Goal: Answer question/provide support: Share knowledge or assist other users

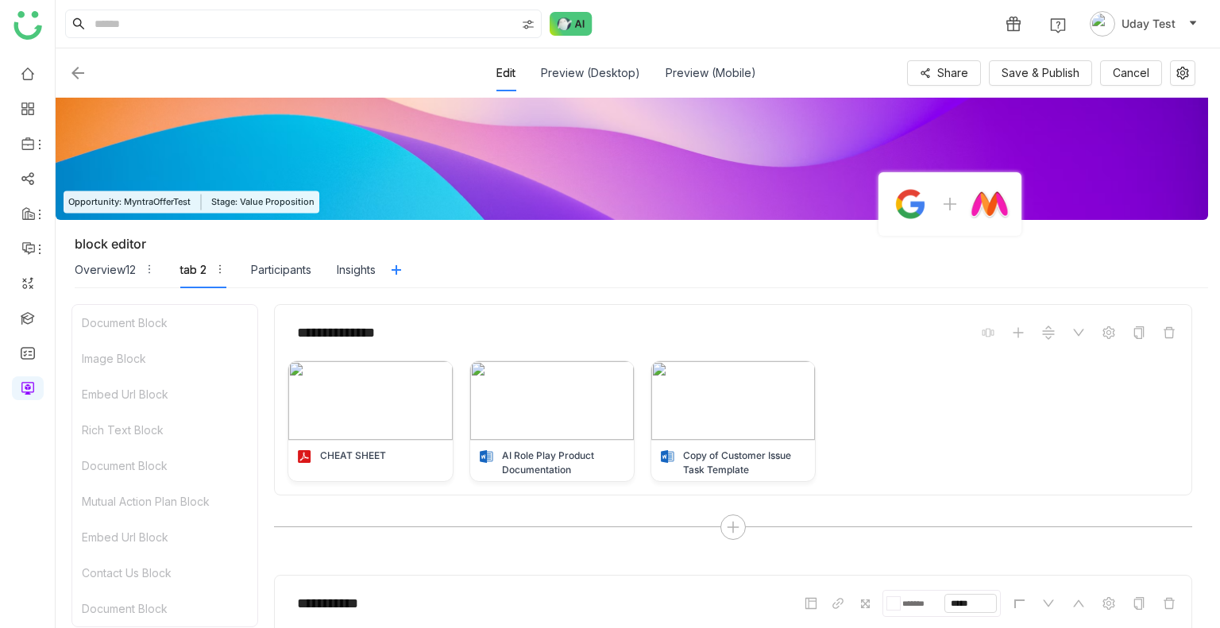
scroll to position [2063, 0]
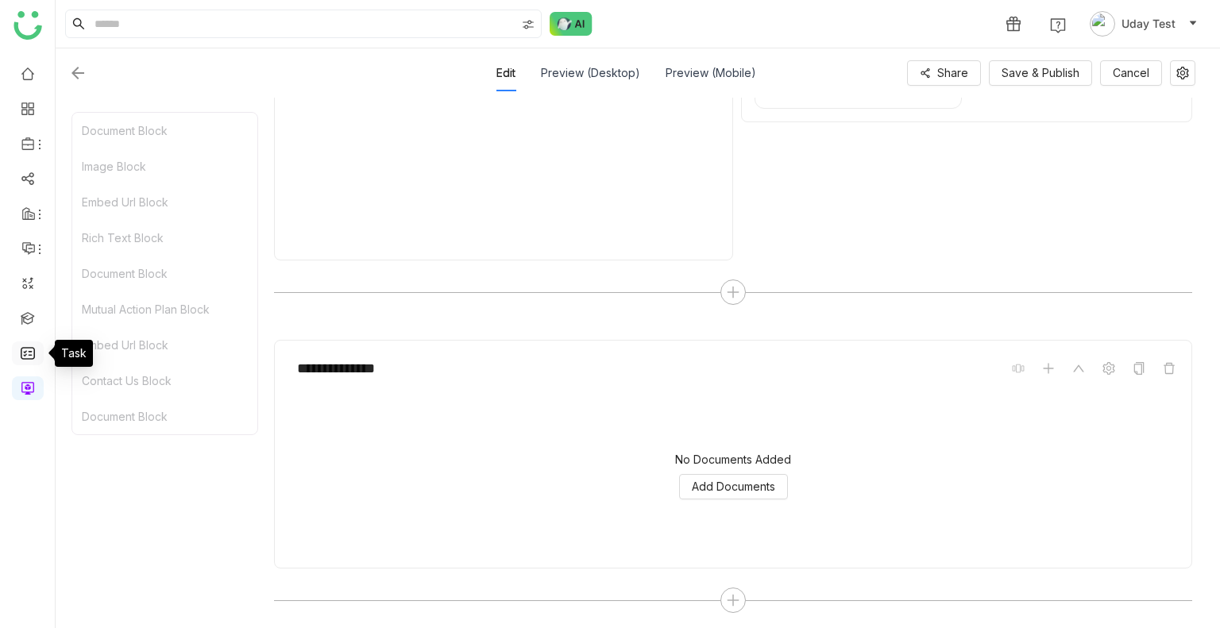
click at [25, 354] on link at bounding box center [28, 352] width 14 height 14
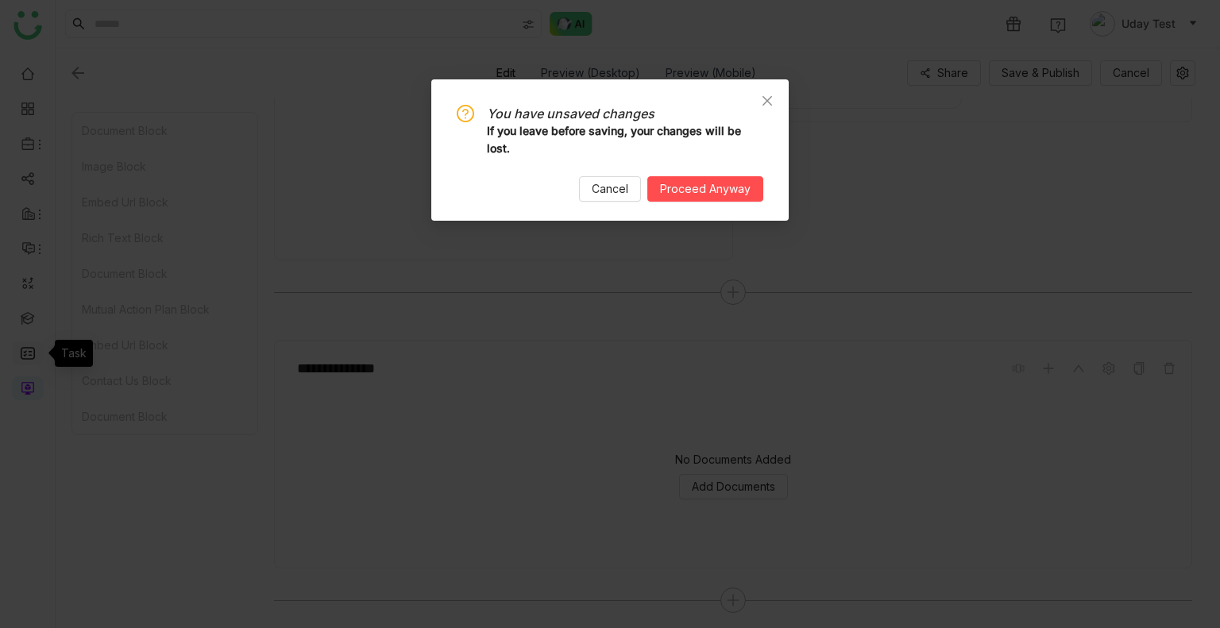
click at [25, 354] on nz-modal-confirm-container "You have unsaved changes If you leave before saving, your changes will be lost.…" at bounding box center [610, 314] width 1220 height 628
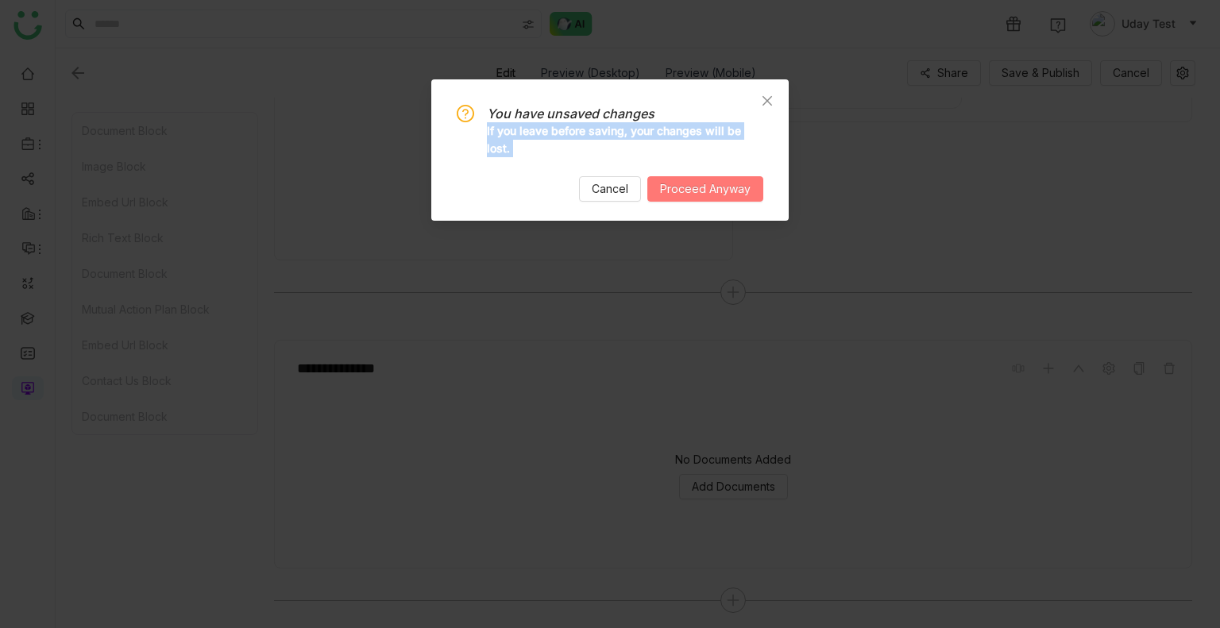
click at [696, 191] on span "Proceed Anyway" at bounding box center [705, 188] width 91 height 17
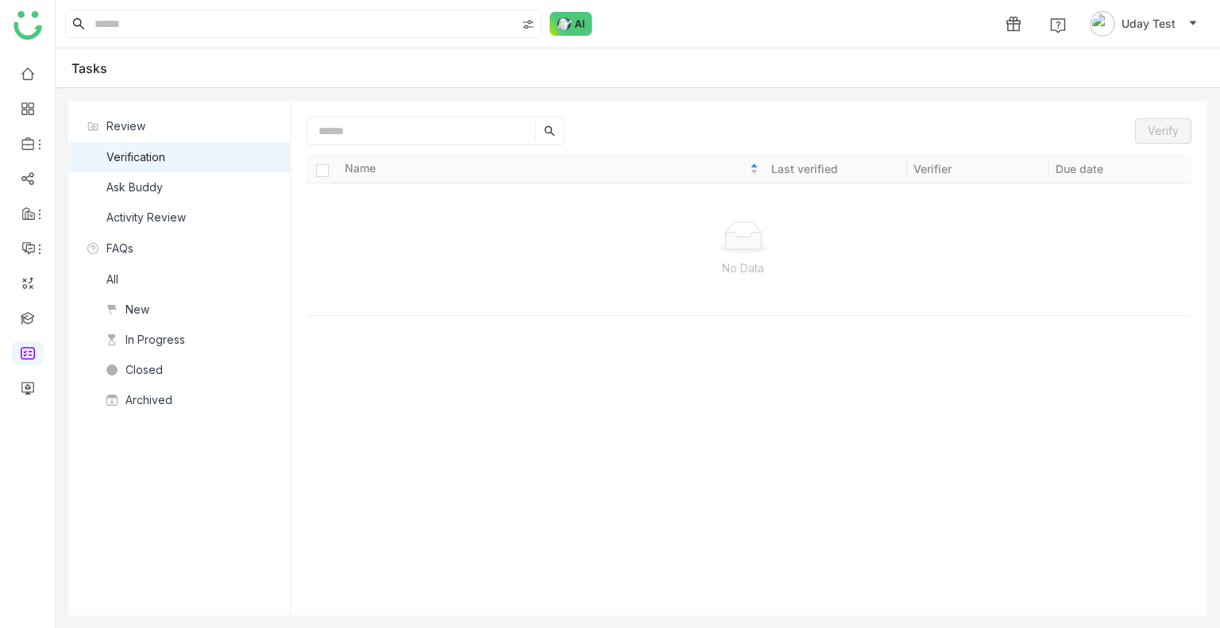
click at [160, 180] on div "Ask Buddy" at bounding box center [134, 187] width 56 height 17
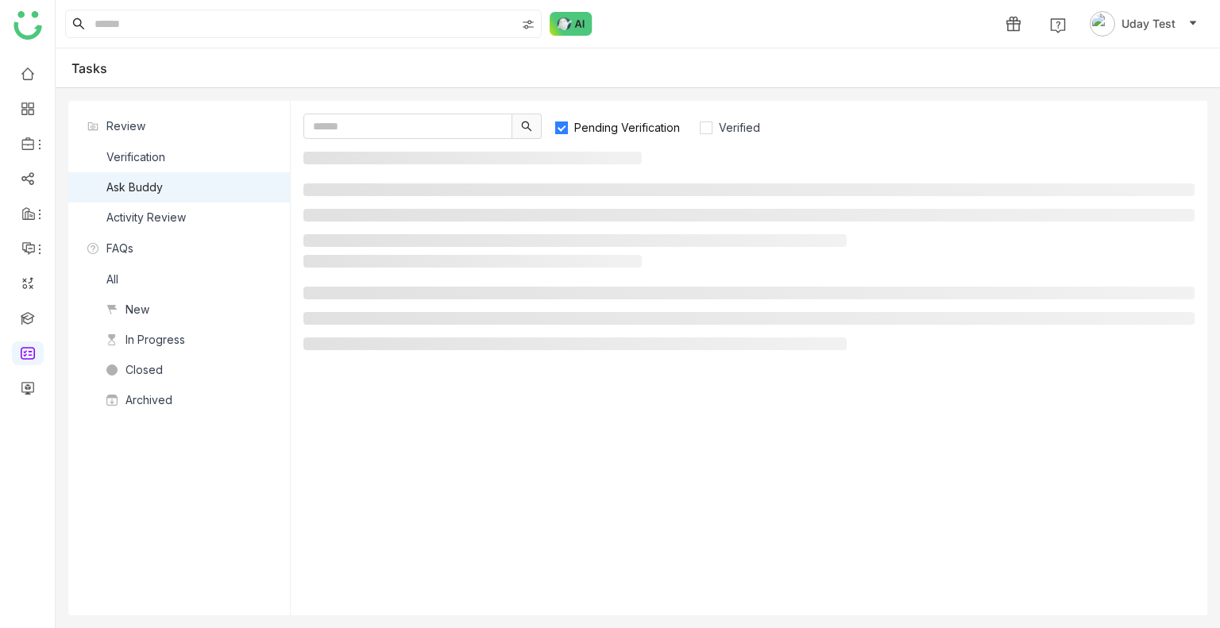
click at [160, 180] on div "Ask Buddy" at bounding box center [134, 187] width 56 height 17
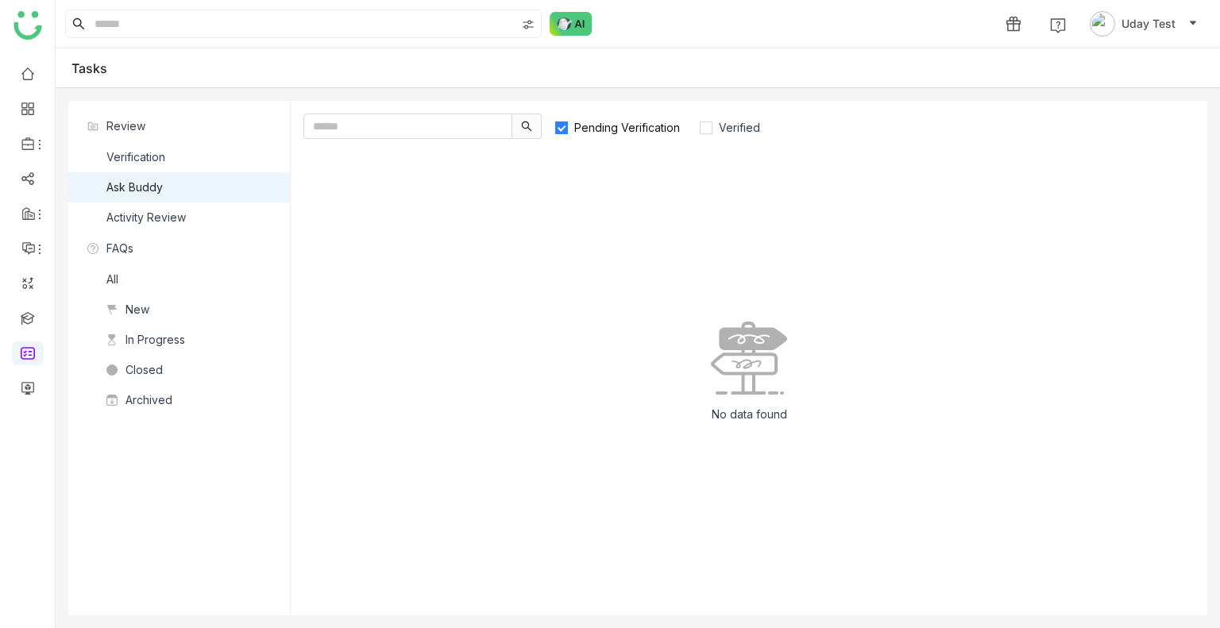
click at [184, 179] on nz-list-item "Ask Buddy" at bounding box center [179, 187] width 222 height 30
click at [146, 153] on div "Verification" at bounding box center [135, 157] width 59 height 17
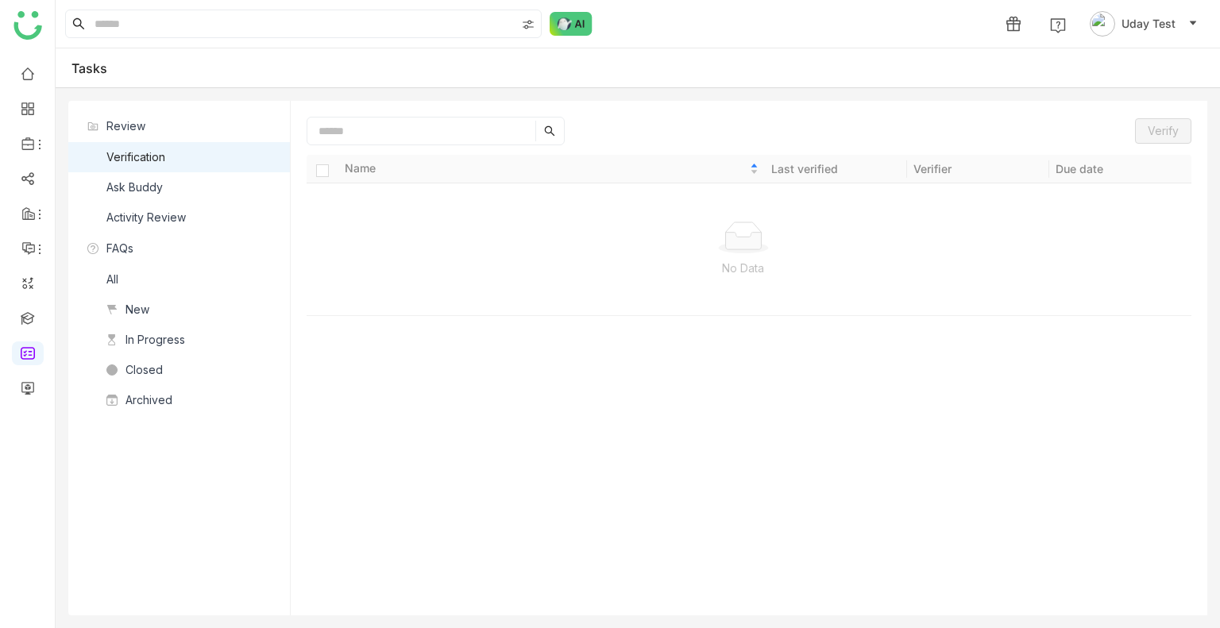
click at [159, 182] on div "Ask Buddy" at bounding box center [134, 187] width 56 height 17
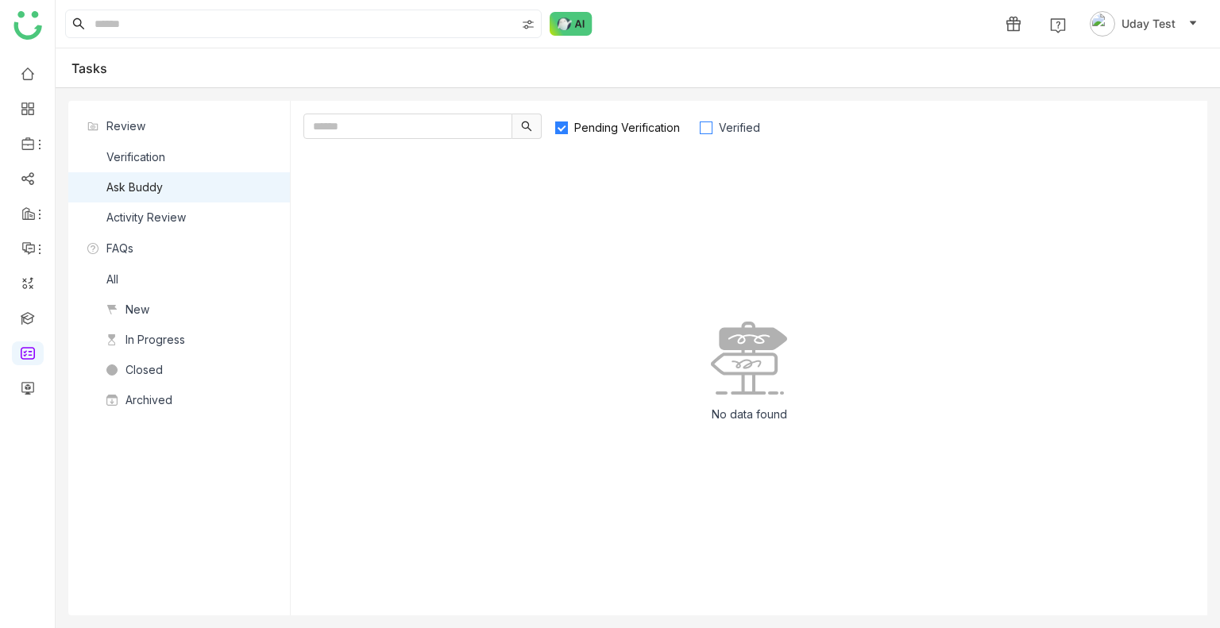
click at [724, 133] on span "Verified" at bounding box center [739, 128] width 54 height 14
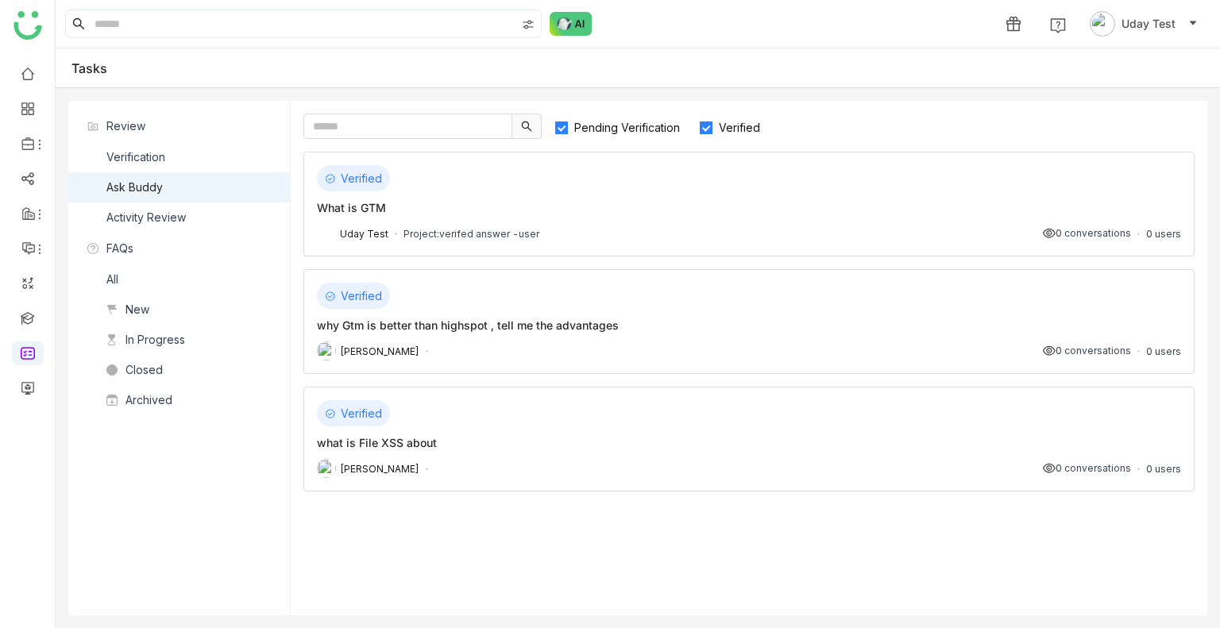
click at [623, 125] on span "Pending Verification" at bounding box center [627, 128] width 118 height 14
click at [705, 139] on div "Pending Verification Verified Verified What is GTM Uday Test Project: verifed a…" at bounding box center [749, 358] width 917 height 515
click at [711, 137] on label "Verified" at bounding box center [737, 126] width 76 height 25
